Goal: Find contact information: Find contact information

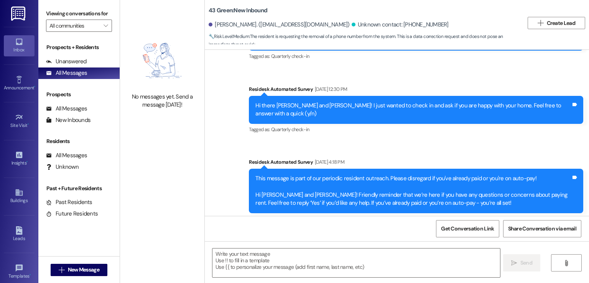
scroll to position [2744, 0]
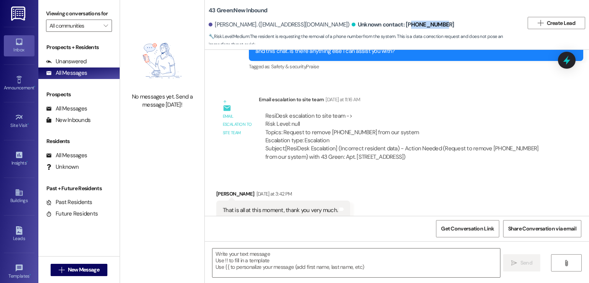
drag, startPoint x: 406, startPoint y: 25, endPoint x: 375, endPoint y: 25, distance: 31.1
click at [375, 25] on div "[PERSON_NAME]. ([EMAIL_ADDRESS][DOMAIN_NAME]) Unknown contact: [PHONE_NUMBER]" at bounding box center [366, 24] width 315 height 15
copy div "4808694730"
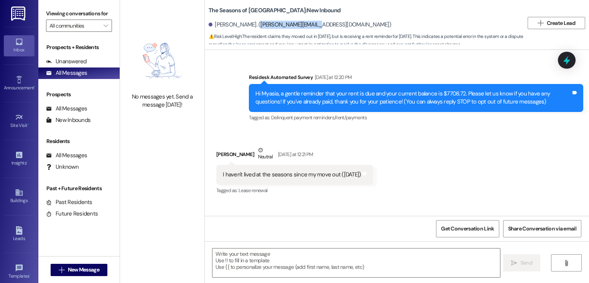
drag, startPoint x: 246, startPoint y: 24, endPoint x: 299, endPoint y: 25, distance: 52.5
click at [299, 25] on div "Myasia Ruffin. (m.ruffin@outlook.com)" at bounding box center [300, 25] width 183 height 8
copy div "m.ruffin@outlook.com"
